Goal: Task Accomplishment & Management: Complete application form

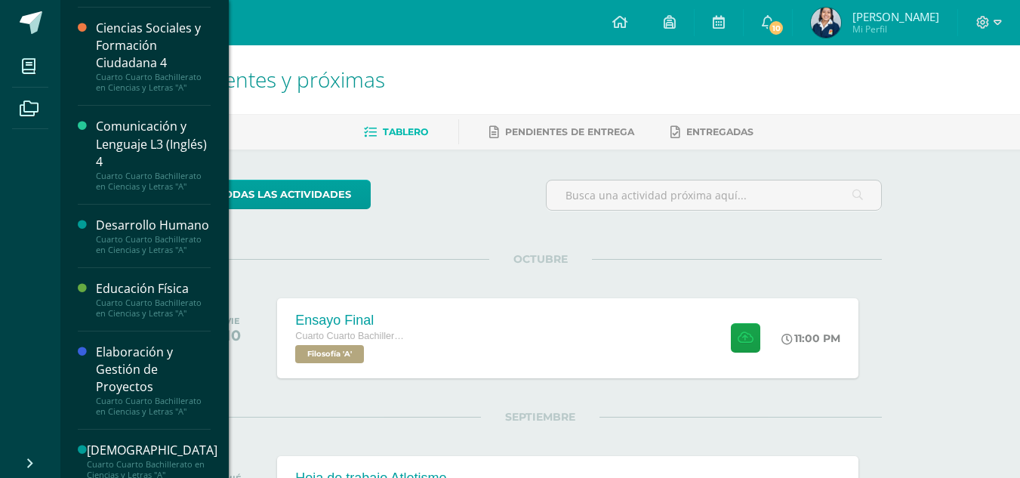
scroll to position [63, 0]
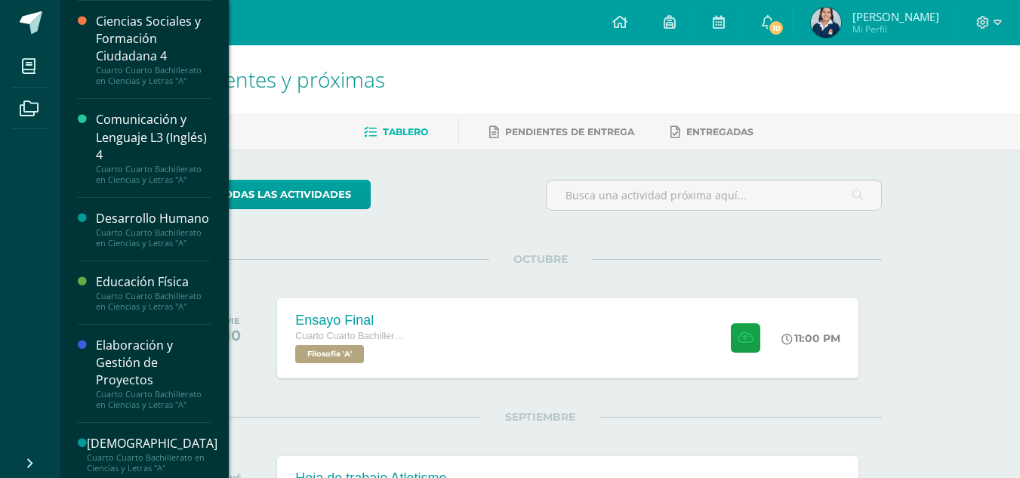
click at [168, 69] on div "Cuarto Cuarto Bachillerato en Ciencias y Letras "A"" at bounding box center [153, 75] width 115 height 21
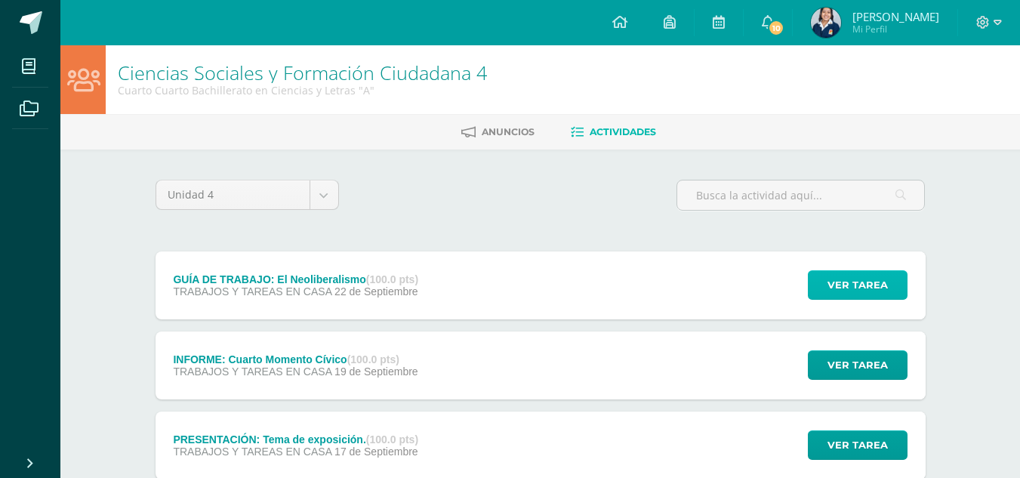
click at [851, 289] on span "Ver tarea" at bounding box center [857, 285] width 60 height 28
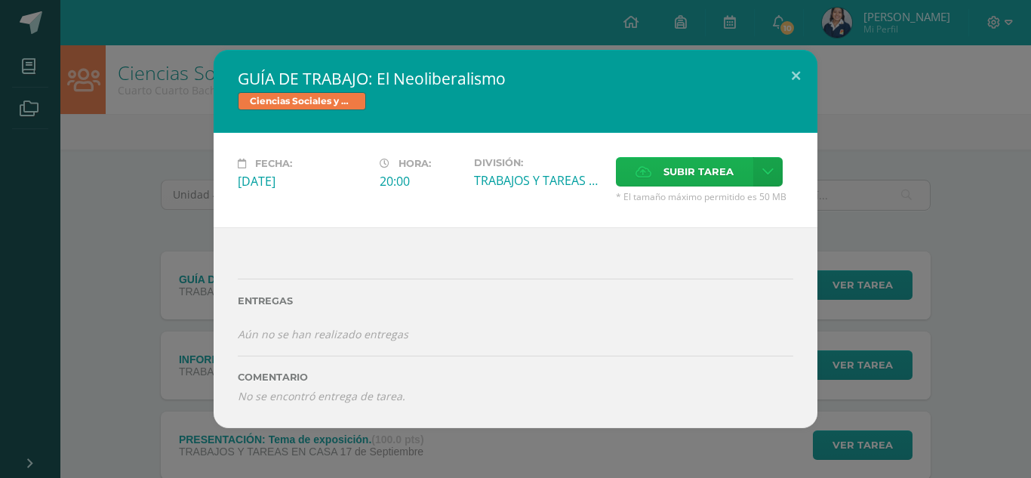
click at [720, 164] on span "Subir tarea" at bounding box center [699, 172] width 70 height 28
click at [0, 0] on input "Subir tarea" at bounding box center [0, 0] width 0 height 0
click at [685, 165] on span "Subir tarea" at bounding box center [699, 172] width 70 height 28
click at [0, 0] on input "Subir tarea" at bounding box center [0, 0] width 0 height 0
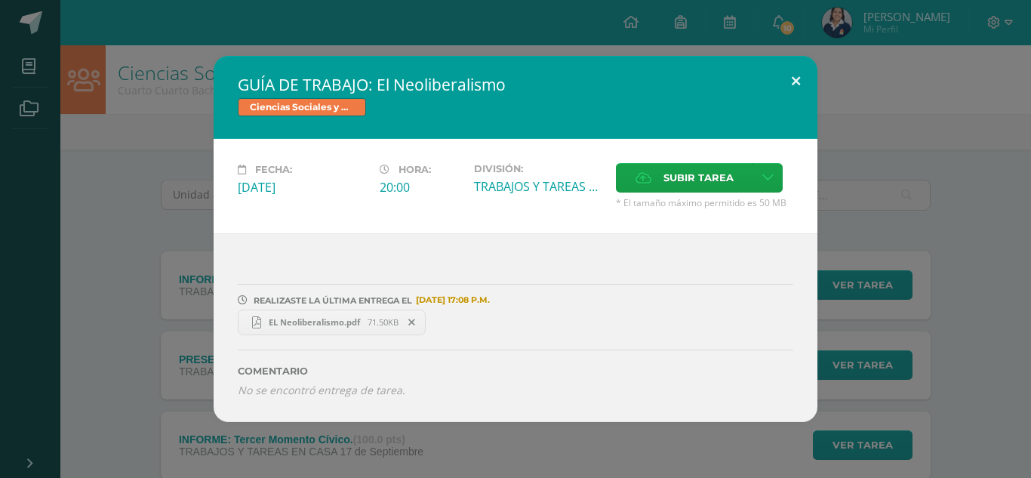
click at [787, 85] on button at bounding box center [796, 81] width 43 height 51
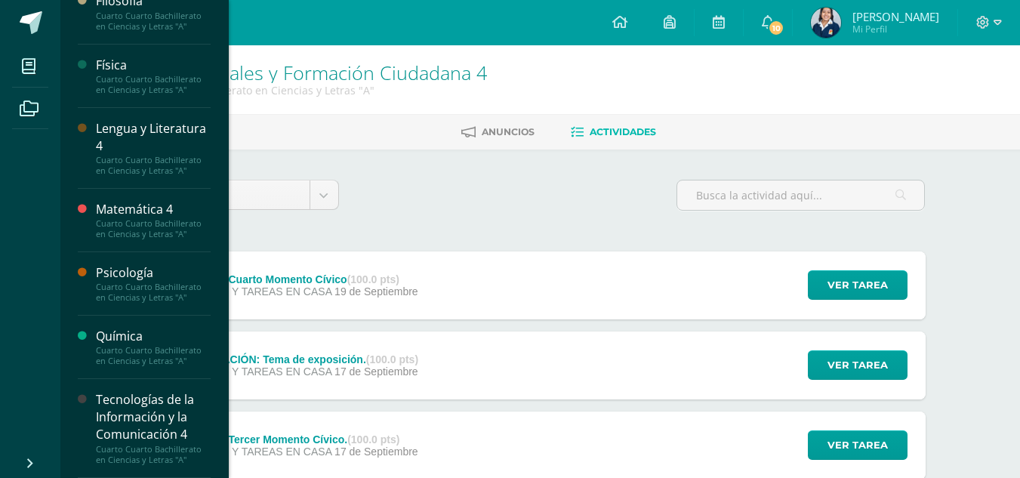
scroll to position [586, 0]
click at [144, 411] on div "Tecnologías de la Información y la Comunicación 4" at bounding box center [153, 417] width 115 height 52
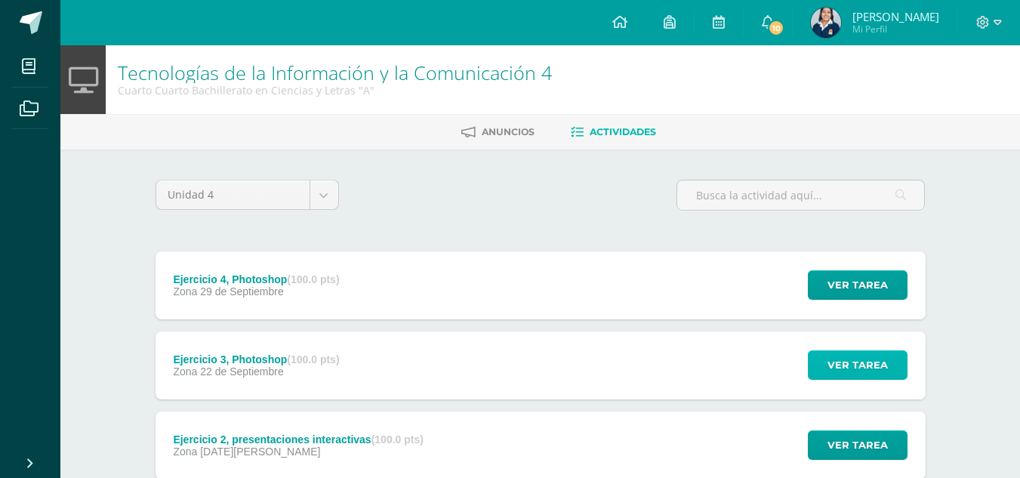
click at [835, 364] on span "Ver tarea" at bounding box center [857, 365] width 60 height 28
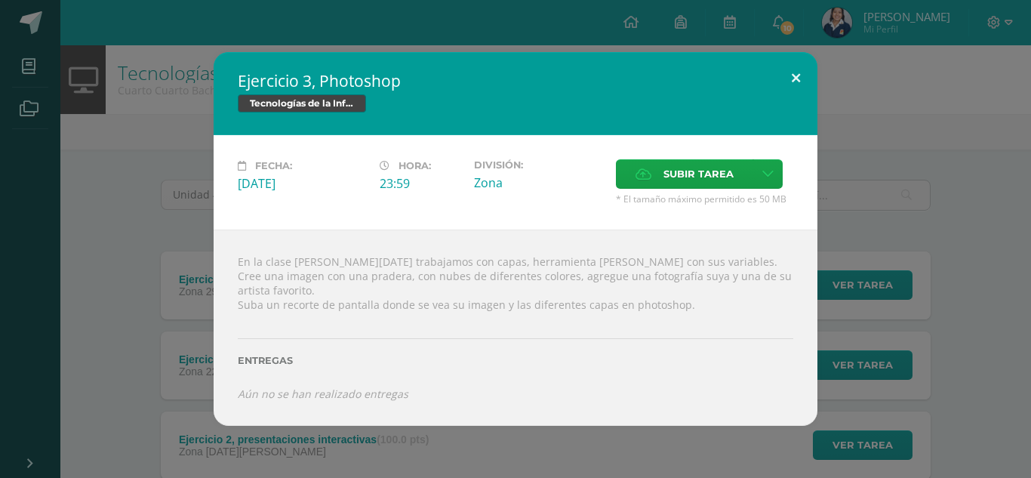
click at [790, 72] on button at bounding box center [796, 77] width 43 height 51
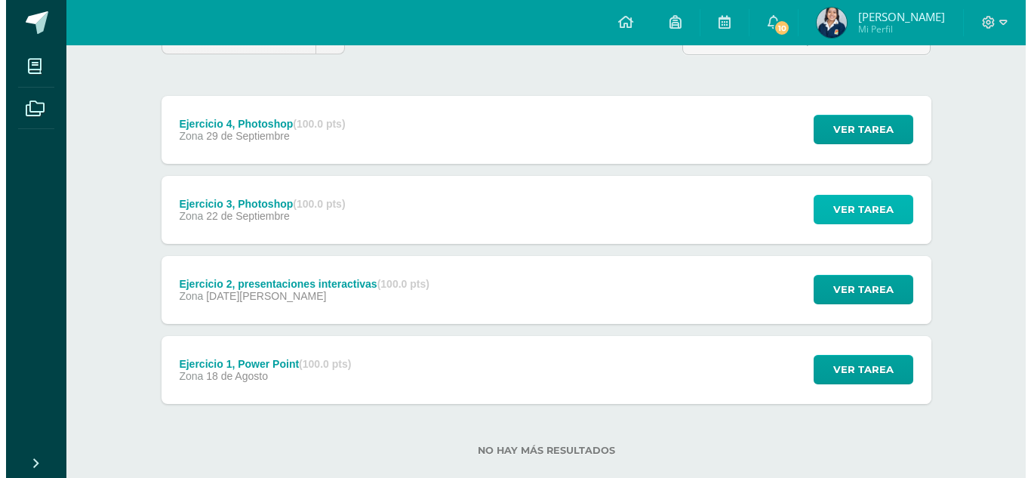
scroll to position [158, 0]
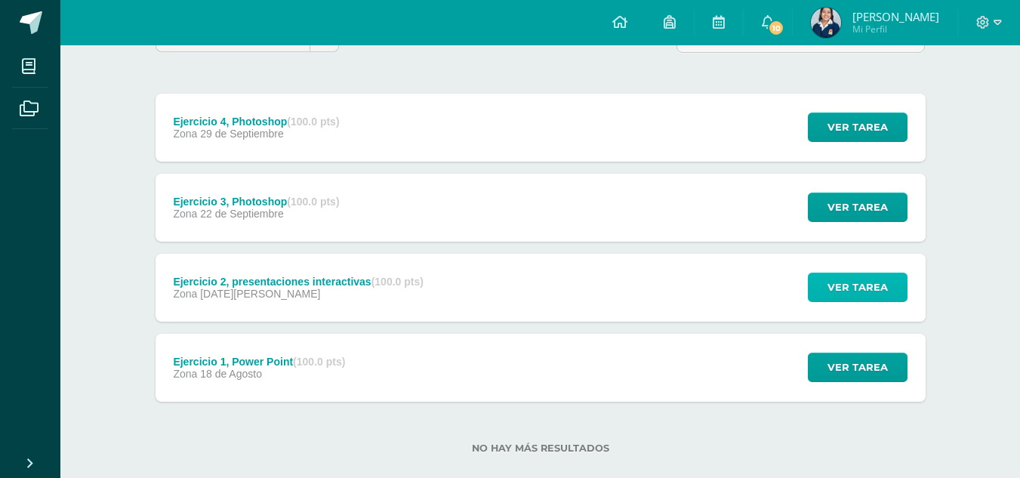
click at [837, 288] on span "Ver tarea" at bounding box center [857, 287] width 60 height 28
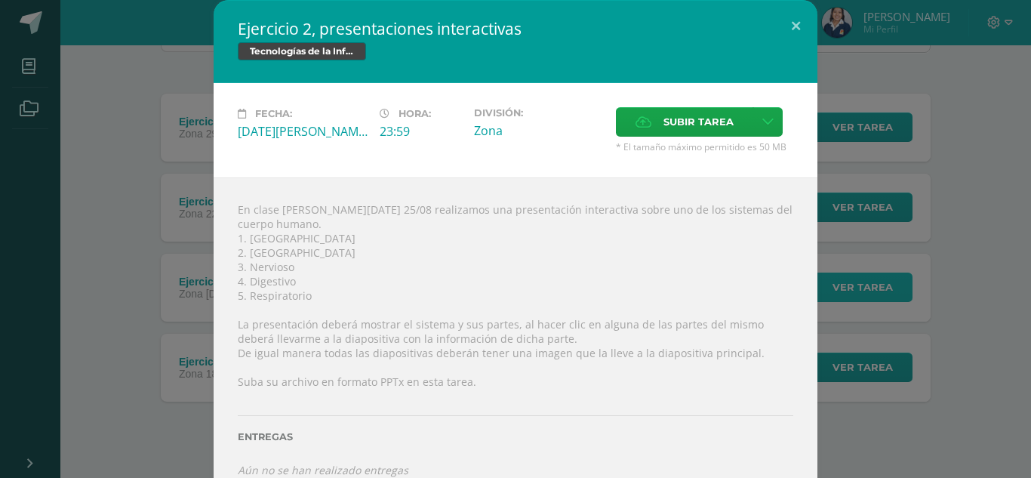
scroll to position [10, 0]
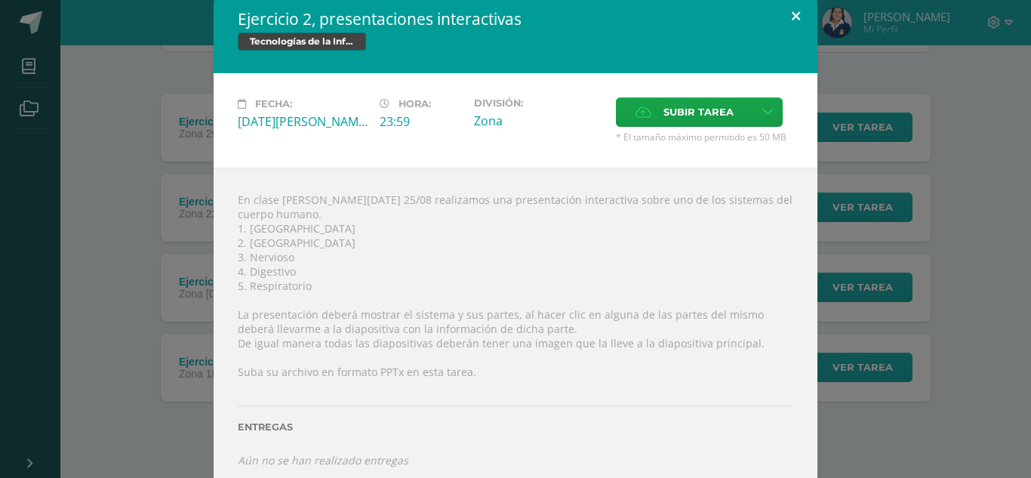
click at [798, 11] on button at bounding box center [796, 15] width 43 height 51
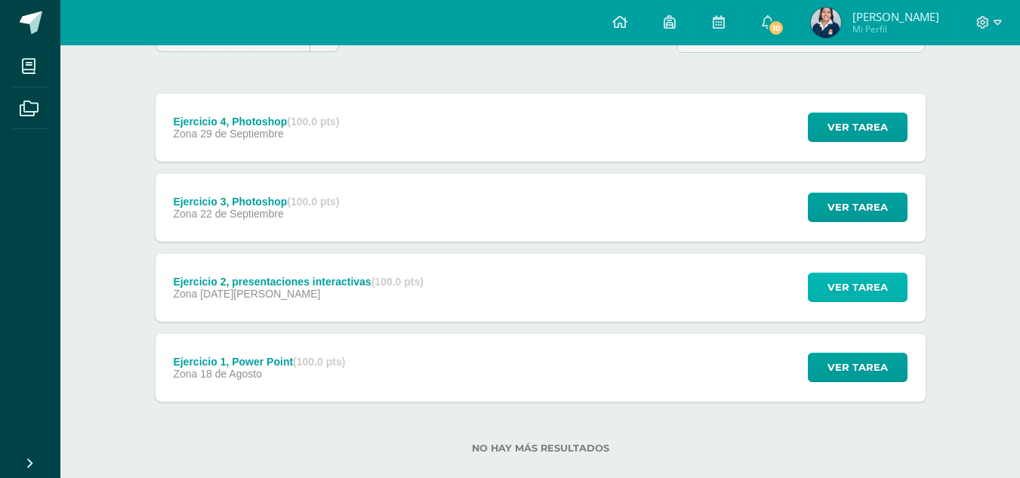
click at [846, 279] on span "Ver tarea" at bounding box center [857, 287] width 60 height 28
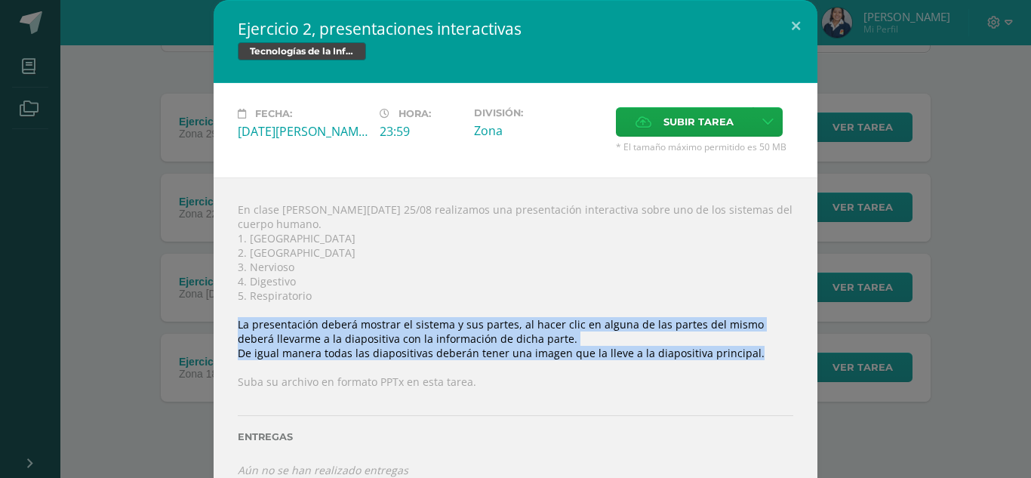
drag, startPoint x: 233, startPoint y: 311, endPoint x: 738, endPoint y: 339, distance: 505.8
click at [738, 339] on div "En clase de hoy 25/08 realizamos una presentación interactiva sobre uno de los …" at bounding box center [516, 339] width 604 height 325
copy div "La presentación deberá mostrar el sistema y sus partes, al hacer clic en alguna…"
